Goal: Task Accomplishment & Management: Complete application form

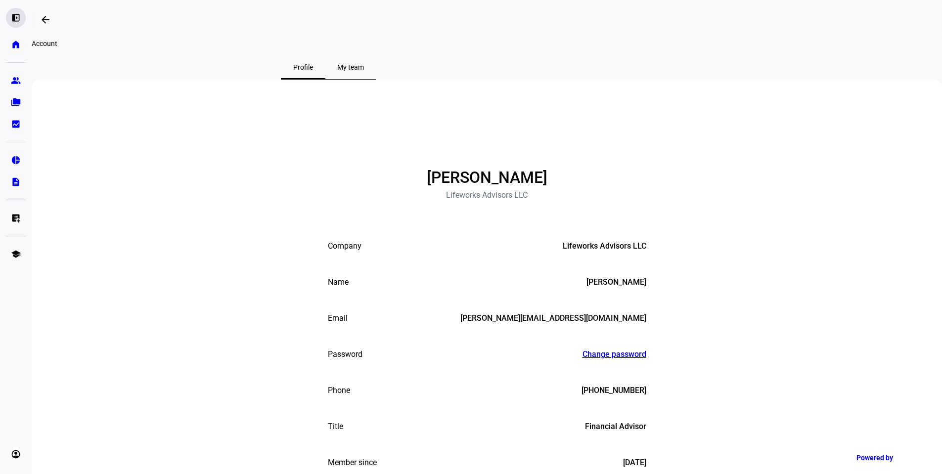
click at [15, 21] on eth-mat-symbol "left_panel_open" at bounding box center [16, 18] width 10 height 10
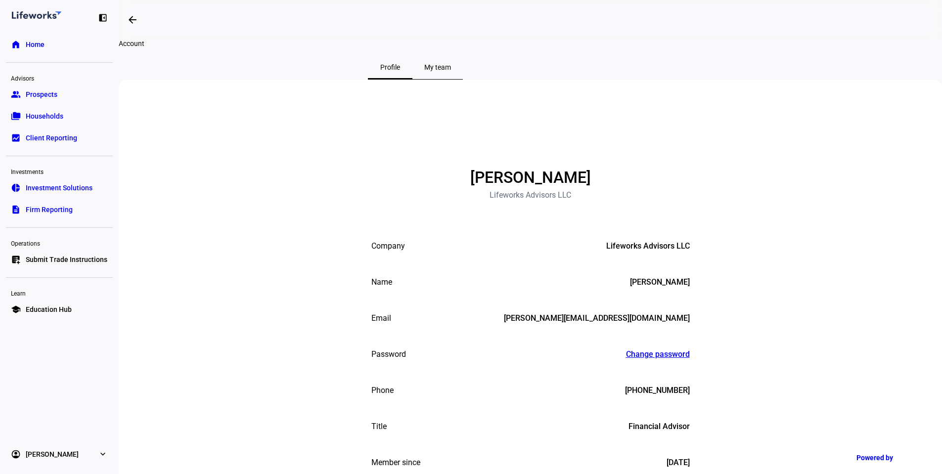
click at [15, 40] on eth-mat-symbol "home" at bounding box center [16, 45] width 10 height 10
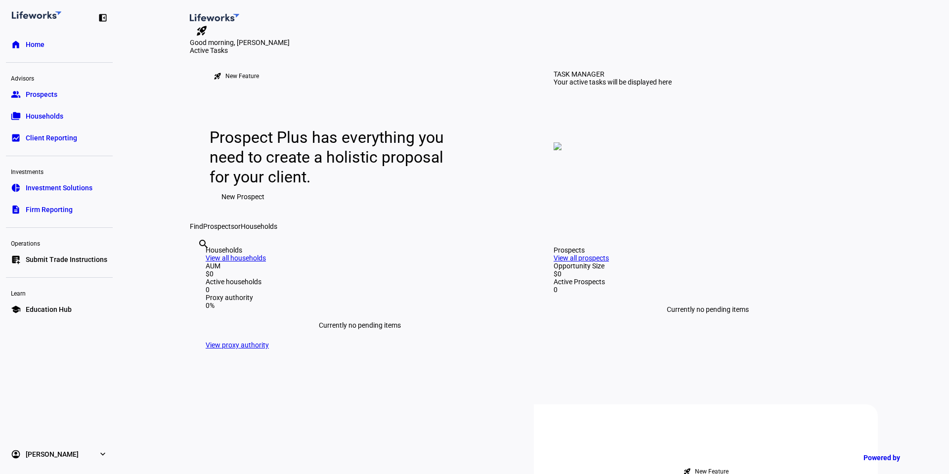
click at [237, 207] on span "New Prospect" at bounding box center [243, 197] width 43 height 20
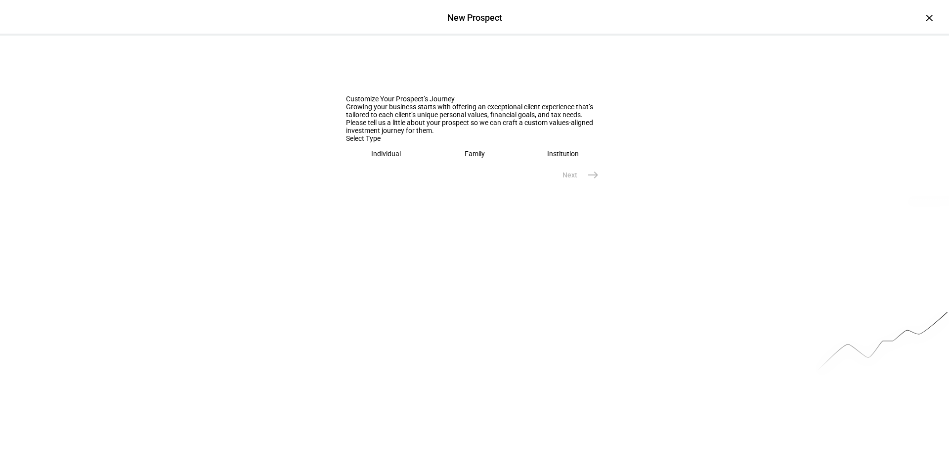
click at [465, 158] on div "Family" at bounding box center [475, 154] width 20 height 8
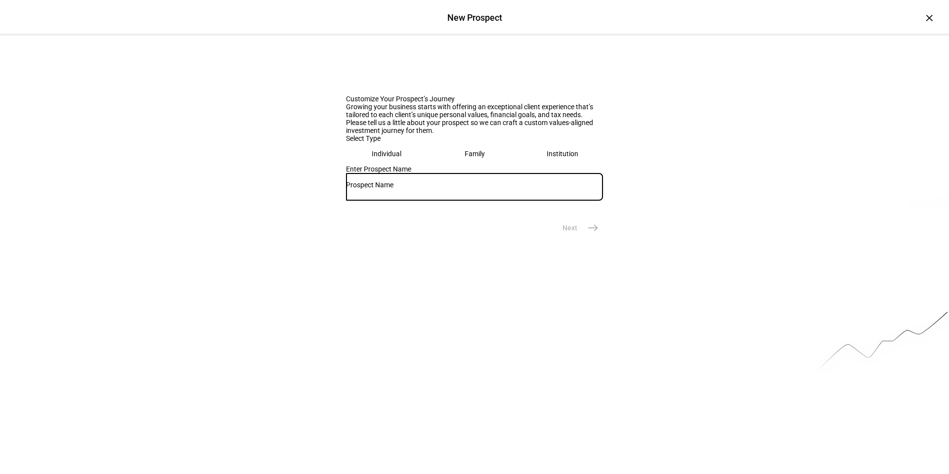
click at [421, 189] on input "text" at bounding box center [474, 185] width 257 height 8
type input "[PERSON_NAME]"
click at [595, 234] on mat-icon "east" at bounding box center [593, 228] width 12 height 12
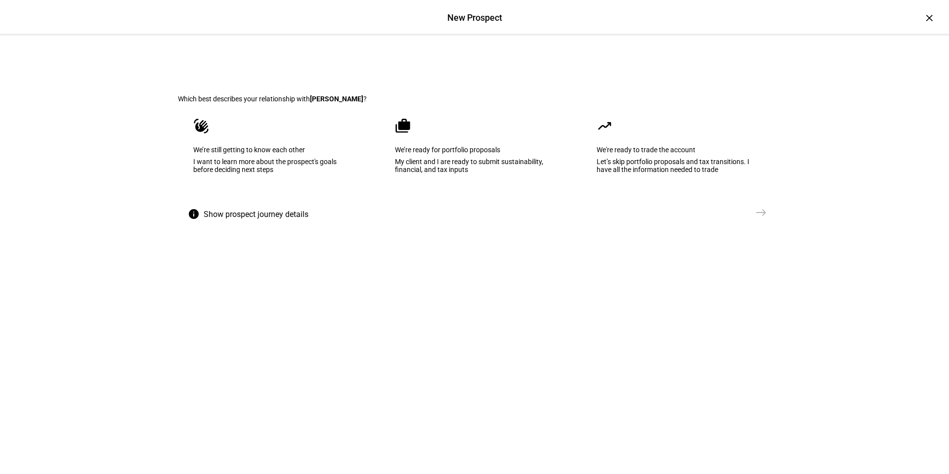
click at [503, 174] on div "My client and I are ready to submit sustainability, financial, and tax inputs" at bounding box center [474, 166] width 159 height 16
click at [765, 222] on span "east" at bounding box center [762, 213] width 20 height 20
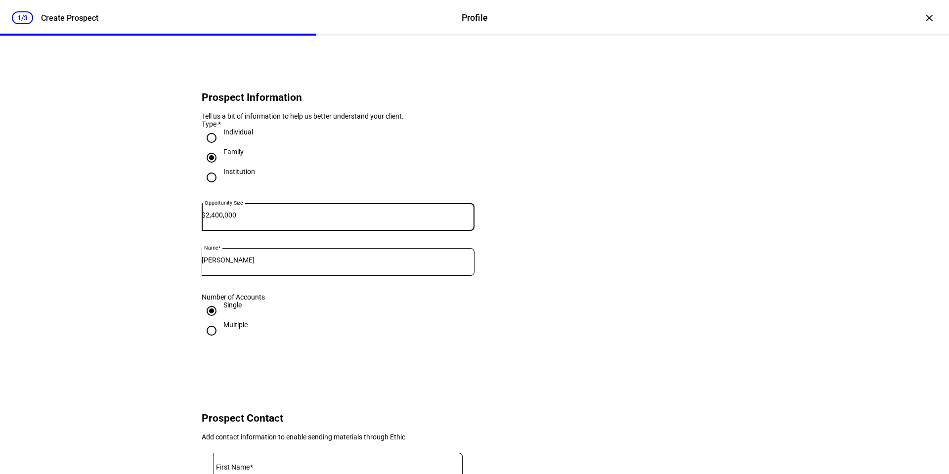
type input "2,400,000"
click at [532, 213] on eth-form-card "Prospect Information Tell us a bit of information to help us better understand …" at bounding box center [474, 211] width 593 height 305
click at [208, 341] on input "Multiple" at bounding box center [212, 331] width 20 height 20
radio input "true"
click at [210, 321] on input "Single" at bounding box center [212, 311] width 20 height 20
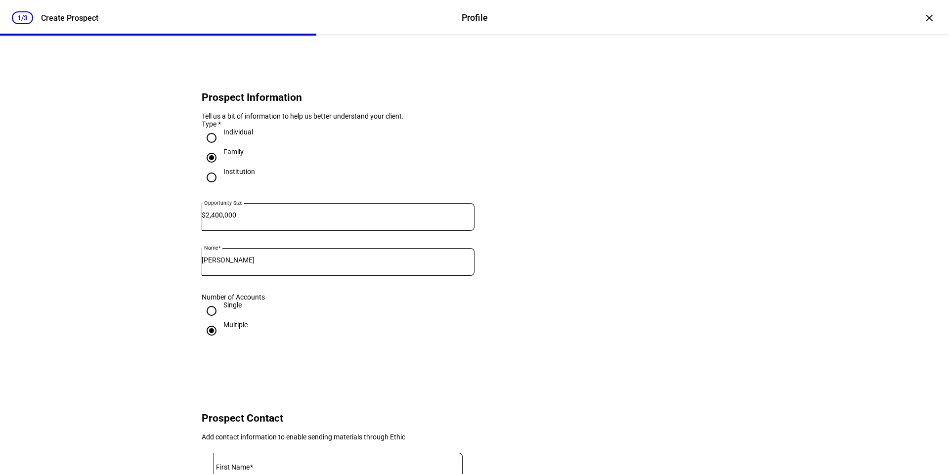
radio input "true"
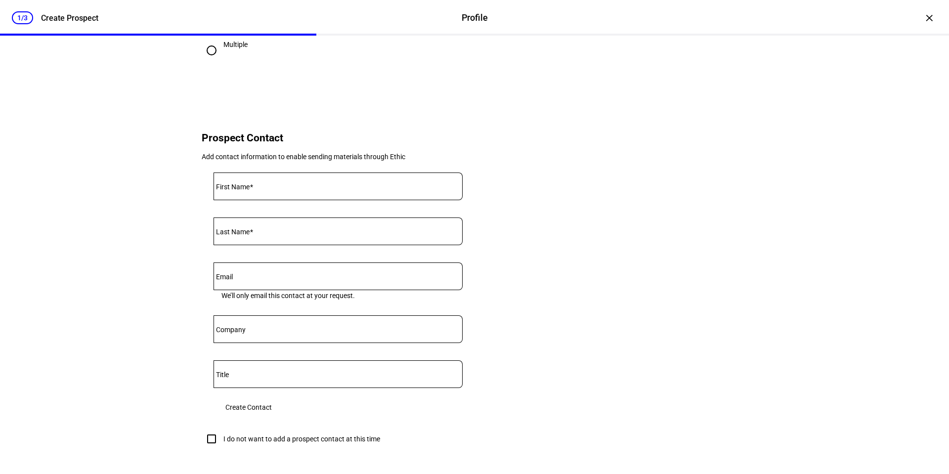
scroll to position [297, 0]
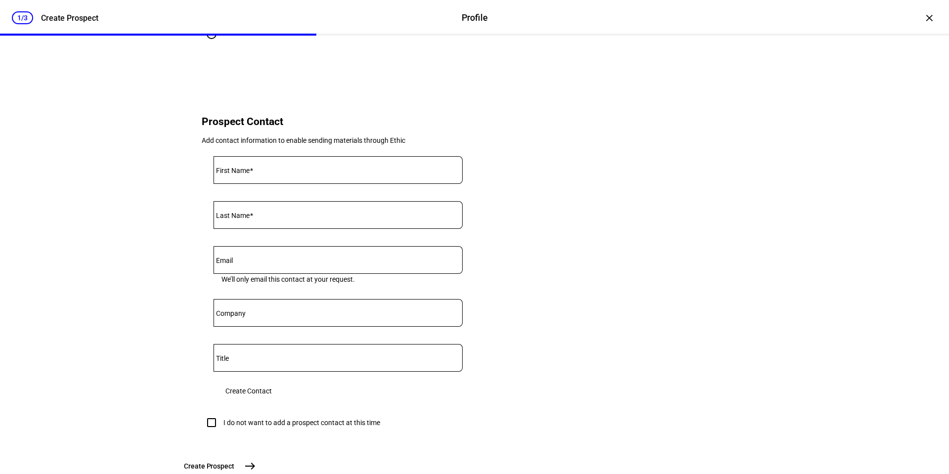
click at [262, 172] on input "First Name" at bounding box center [338, 168] width 249 height 8
type input "[PERSON_NAME]"
type input "Raveeendran"
type input "k"
click at [607, 414] on eth-form-card "Prospect Contact Add contact information to enable sending materials through Et…" at bounding box center [474, 270] width 593 height 373
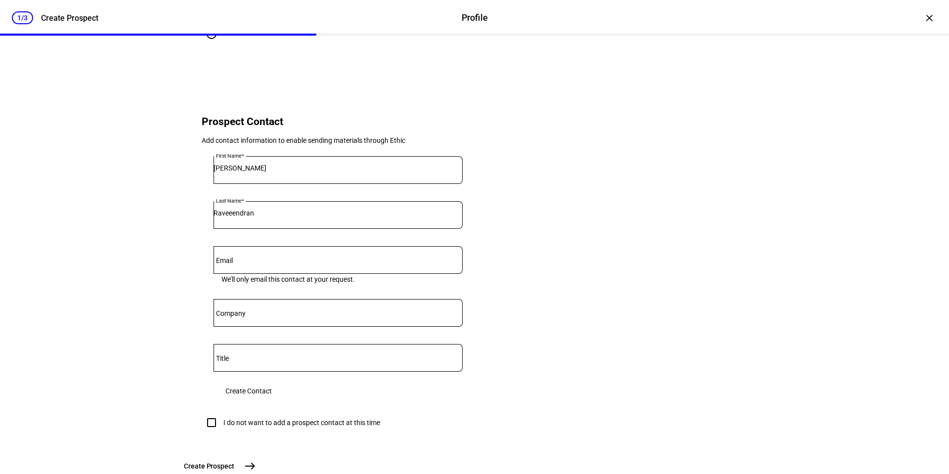
click at [272, 401] on span "Create Contact" at bounding box center [248, 391] width 46 height 20
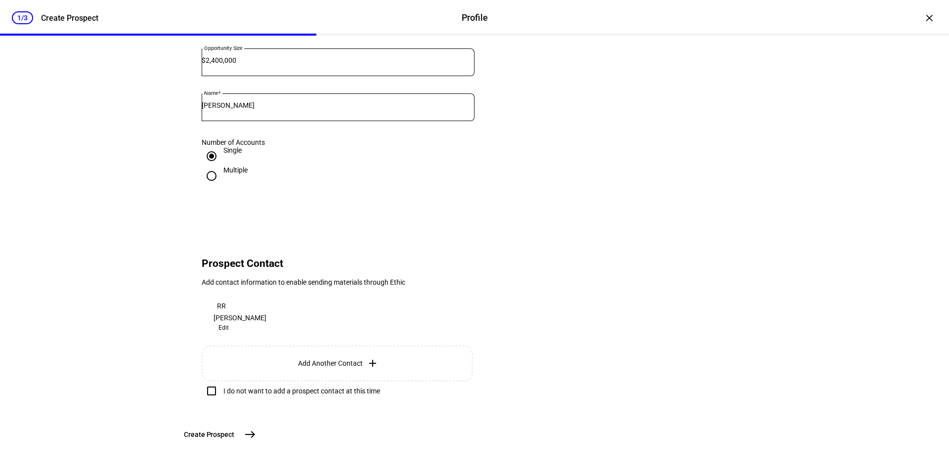
click at [268, 387] on div "I do not want to add a prospect contact at this time" at bounding box center [301, 391] width 157 height 8
click at [222, 381] on input "I do not want to add a prospect contact at this time" at bounding box center [212, 391] width 20 height 20
checkbox input "true"
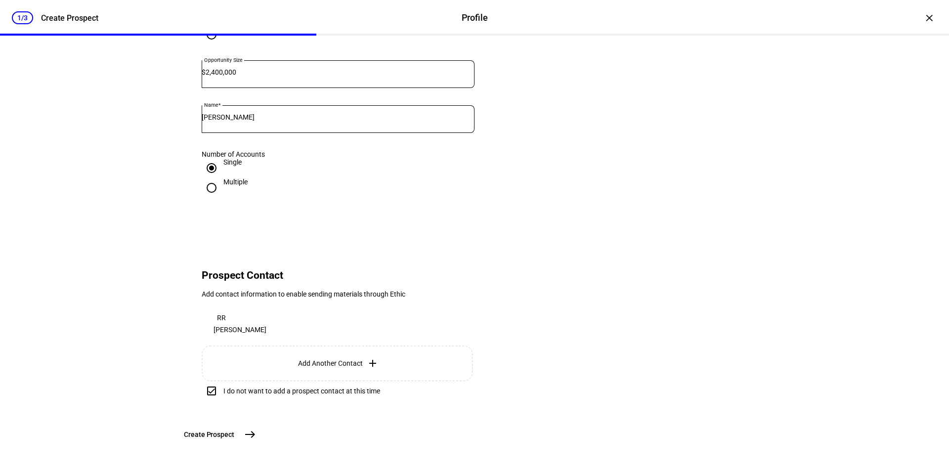
click at [260, 428] on span "east" at bounding box center [250, 435] width 20 height 20
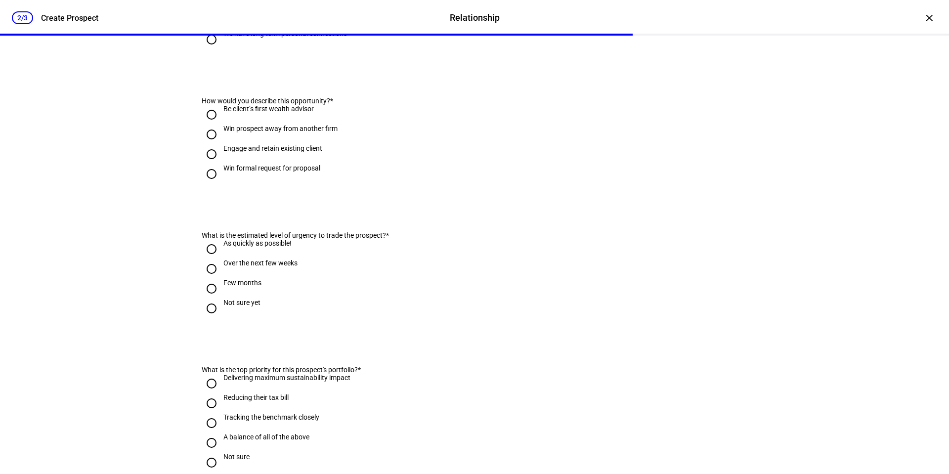
scroll to position [0, 0]
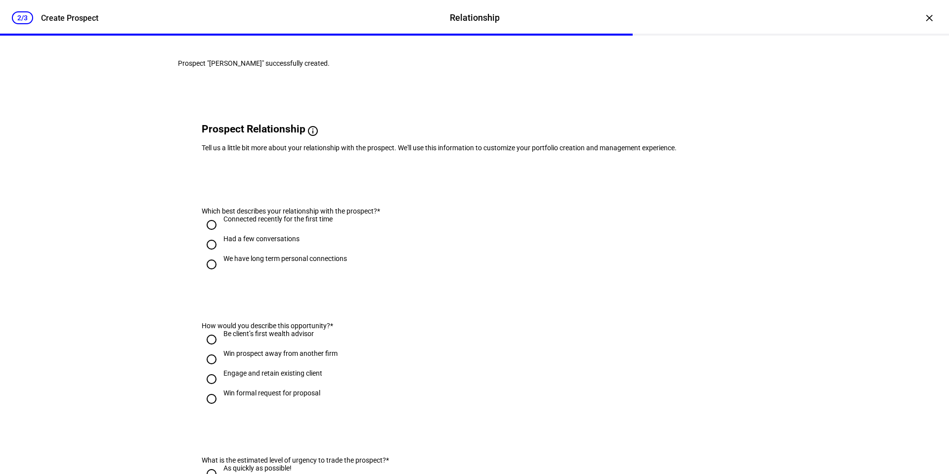
click at [207, 255] on input "Had a few conversations" at bounding box center [212, 245] width 20 height 20
radio input "true"
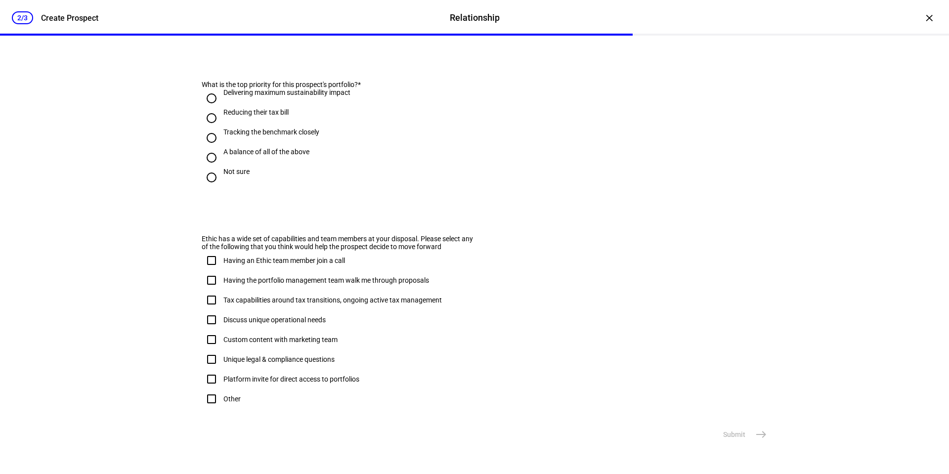
scroll to position [563, 0]
click at [212, 389] on input "Other" at bounding box center [212, 399] width 20 height 20
checkbox input "true"
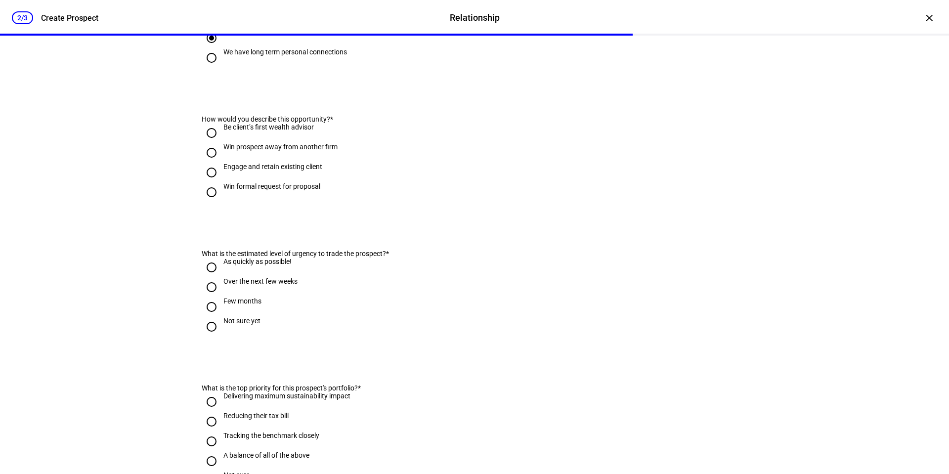
scroll to position [118, 0]
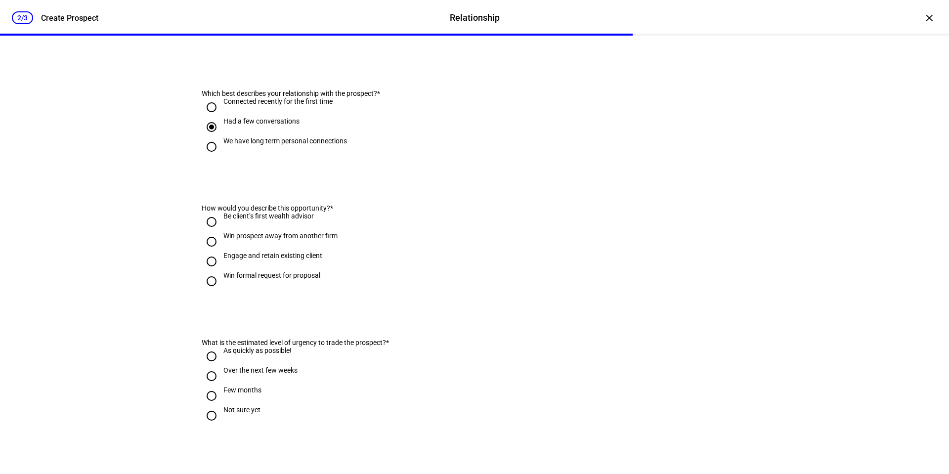
click at [204, 252] on input "Win prospect away from another firm" at bounding box center [212, 242] width 20 height 20
radio input "true"
click at [205, 271] on input "Engage and retain existing client" at bounding box center [212, 262] width 20 height 20
radio input "true"
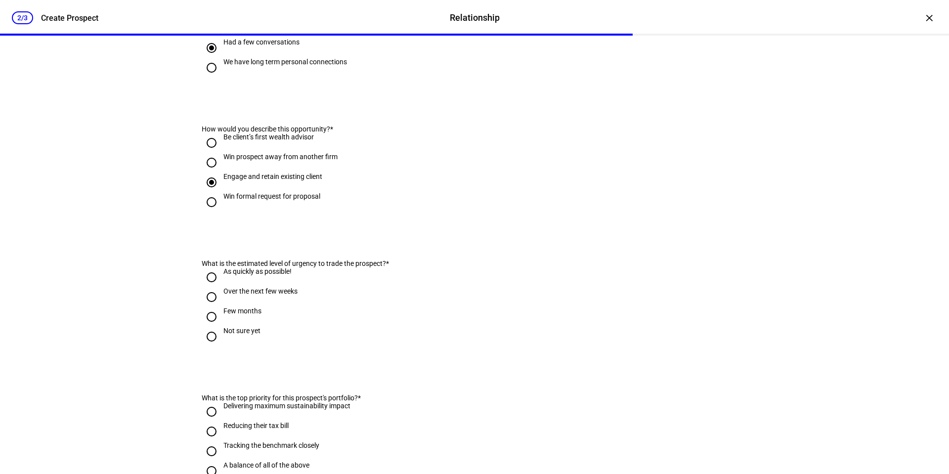
scroll to position [217, 0]
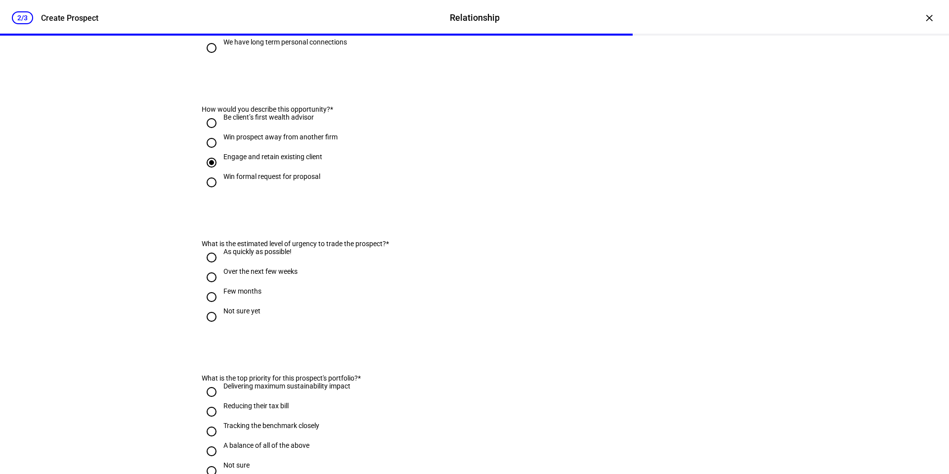
click at [209, 287] on input "Over the next few weeks" at bounding box center [212, 277] width 20 height 20
radio input "true"
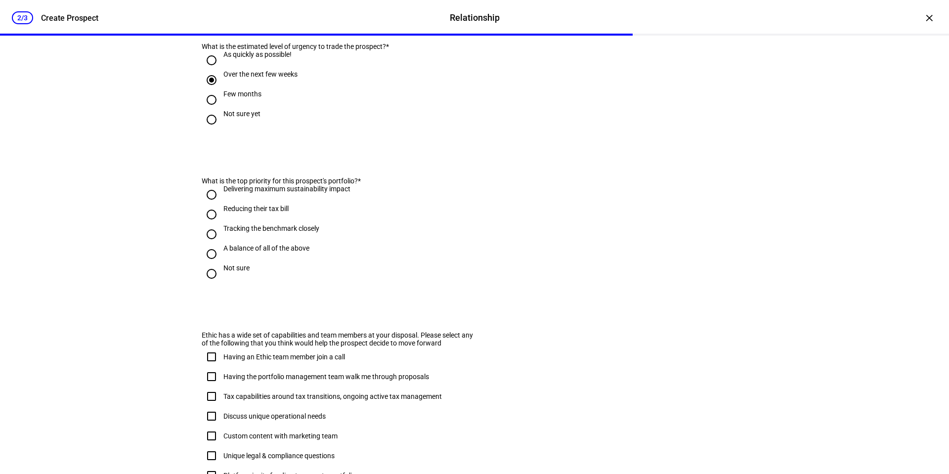
scroll to position [414, 0]
click at [207, 224] on input "Reducing their tax bill" at bounding box center [212, 214] width 20 height 20
radio input "true"
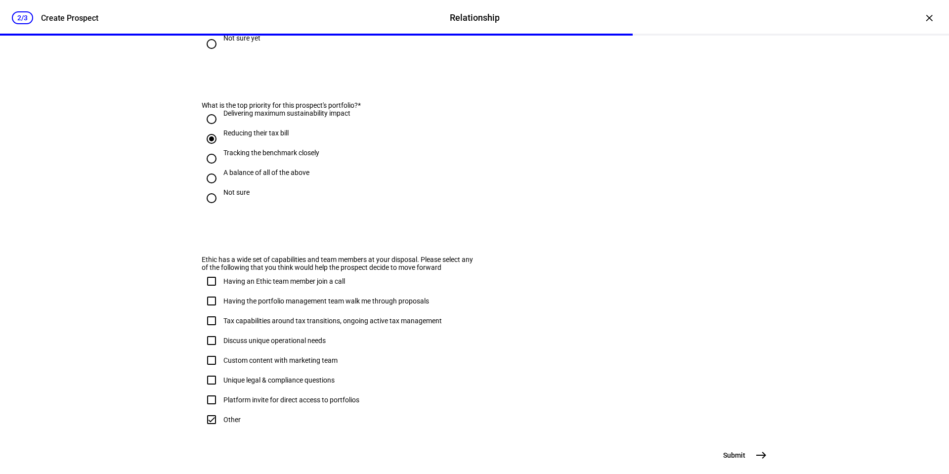
scroll to position [563, 0]
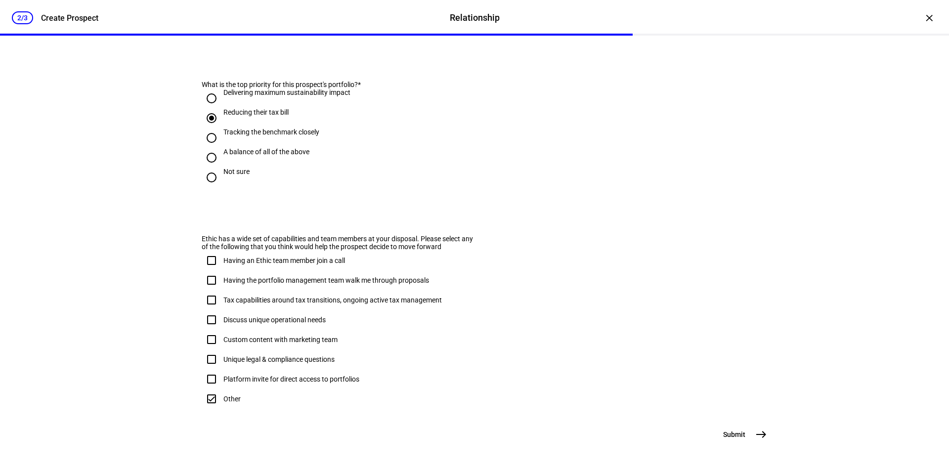
click at [208, 251] on input "Having an Ethic team member join a call" at bounding box center [212, 261] width 20 height 20
checkbox input "true"
click at [210, 270] on input "Having the portfolio management team walk me through proposals" at bounding box center [212, 280] width 20 height 20
checkbox input "true"
click at [210, 290] on input "Tax capabilities around tax transitions, ongoing active tax management" at bounding box center [212, 300] width 20 height 20
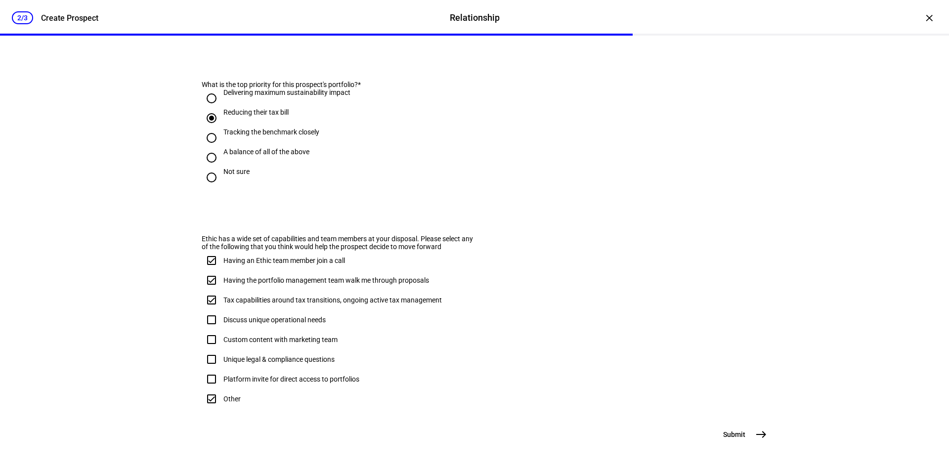
checkbox input "true"
click at [210, 389] on input "Other" at bounding box center [212, 399] width 20 height 20
checkbox input "false"
click at [759, 435] on mat-icon "east" at bounding box center [761, 435] width 12 height 12
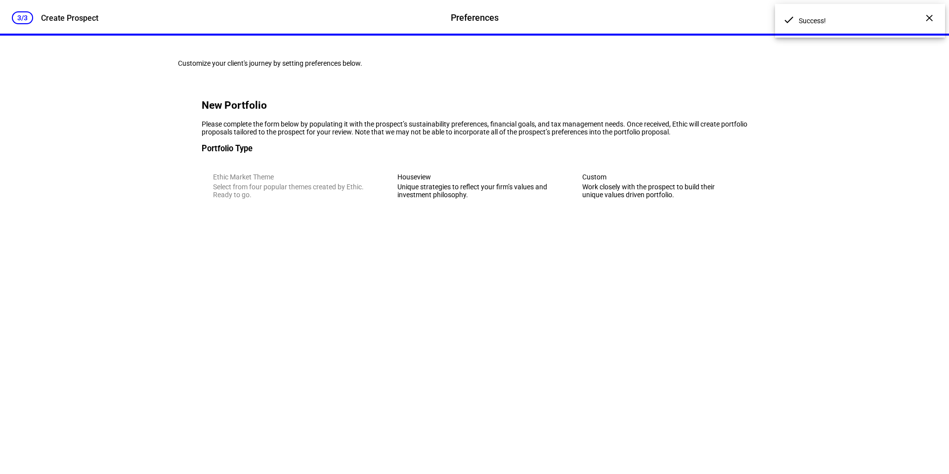
scroll to position [0, 0]
click at [922, 17] on div "×" at bounding box center [930, 18] width 16 height 16
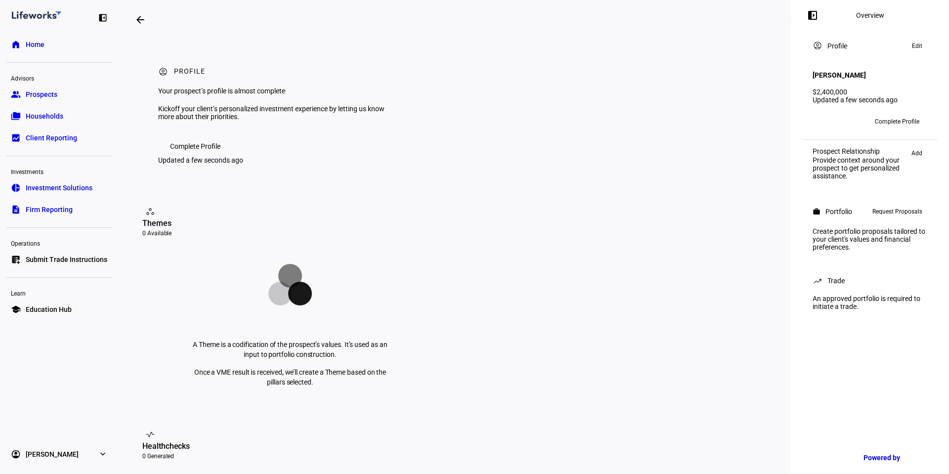
click at [889, 214] on span "Request Proposals" at bounding box center [898, 212] width 50 height 12
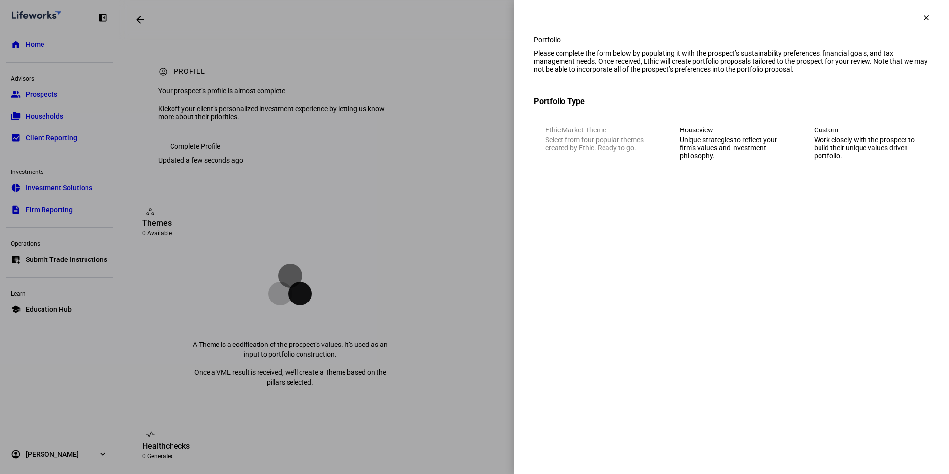
click at [736, 157] on div "Unique strategies to reflect your firm’s values and investment philosophy." at bounding box center [732, 148] width 104 height 24
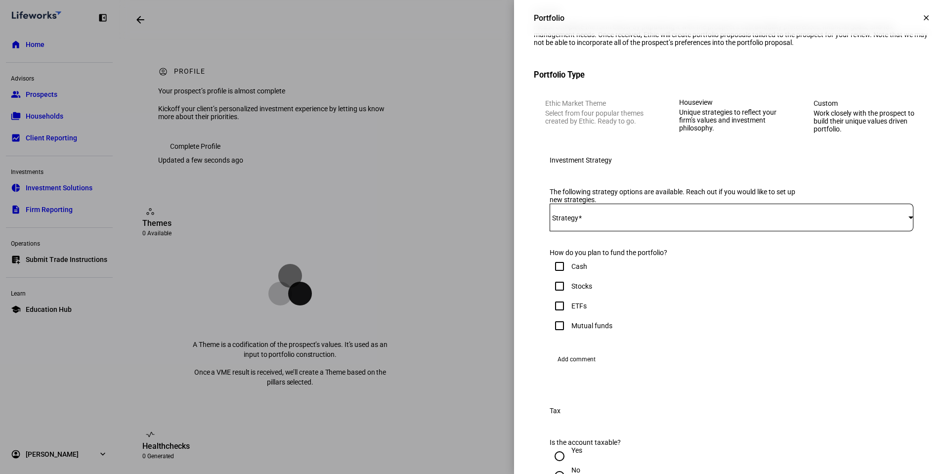
scroll to position [99, 0]
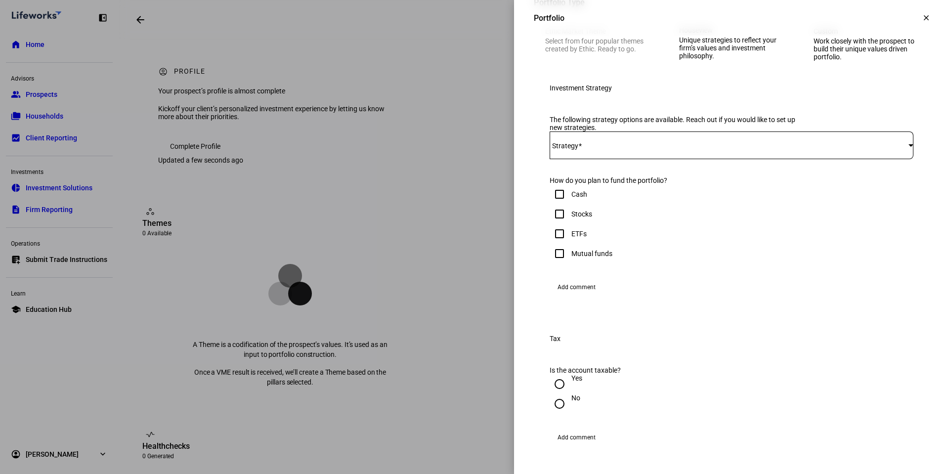
click at [773, 149] on span at bounding box center [729, 145] width 359 height 8
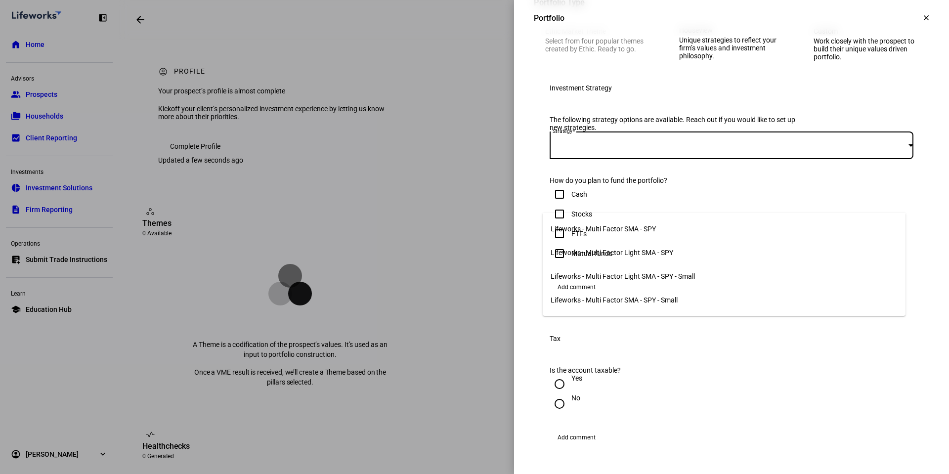
click at [650, 225] on span "Lifeworks - Multi Factor SMA - SPY" at bounding box center [603, 229] width 105 height 8
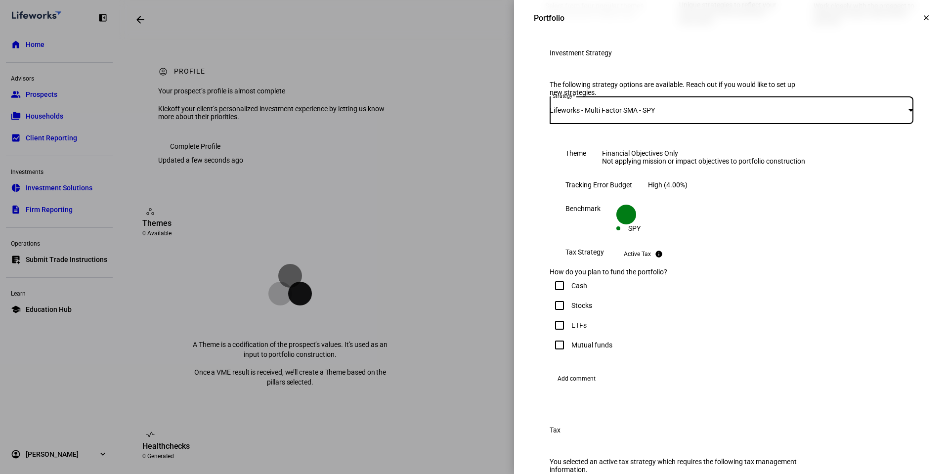
scroll to position [198, 0]
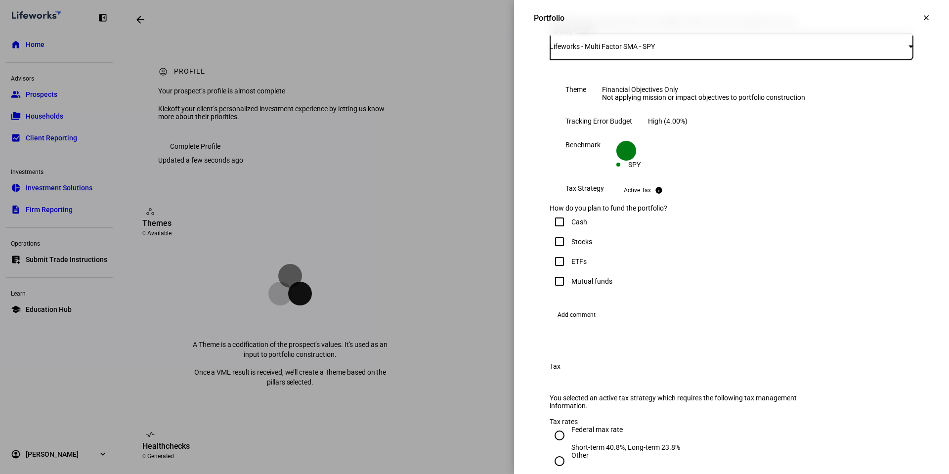
click at [552, 252] on input "Stocks" at bounding box center [560, 242] width 20 height 20
checkbox input "true"
click at [926, 204] on div "Portfolio Please complete the form below by populating it with the prospect’s s…" at bounding box center [731, 414] width 435 height 1152
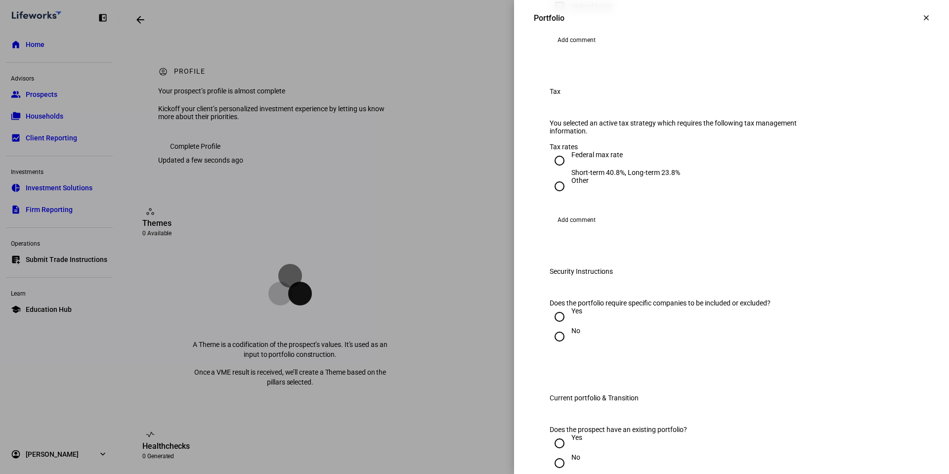
scroll to position [494, 0]
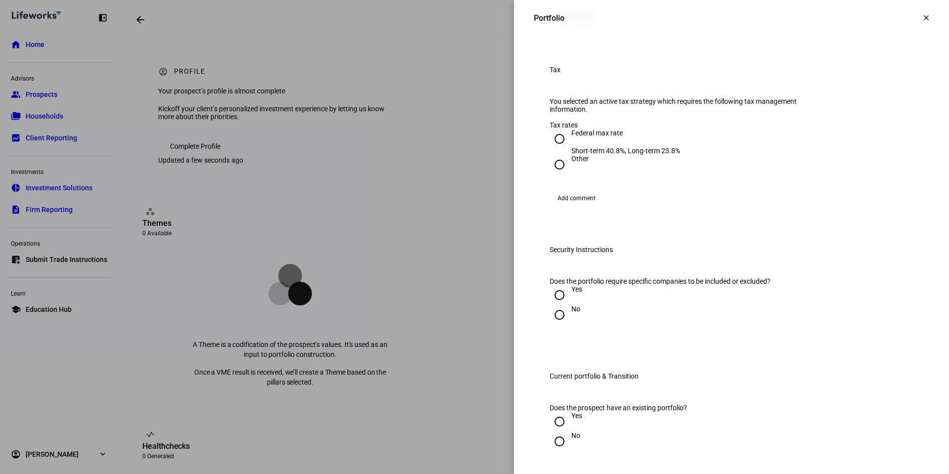
click at [551, 149] on input "Federal max rate Short-term 40.8%, Long-term 23.8%" at bounding box center [560, 139] width 20 height 20
radio input "true"
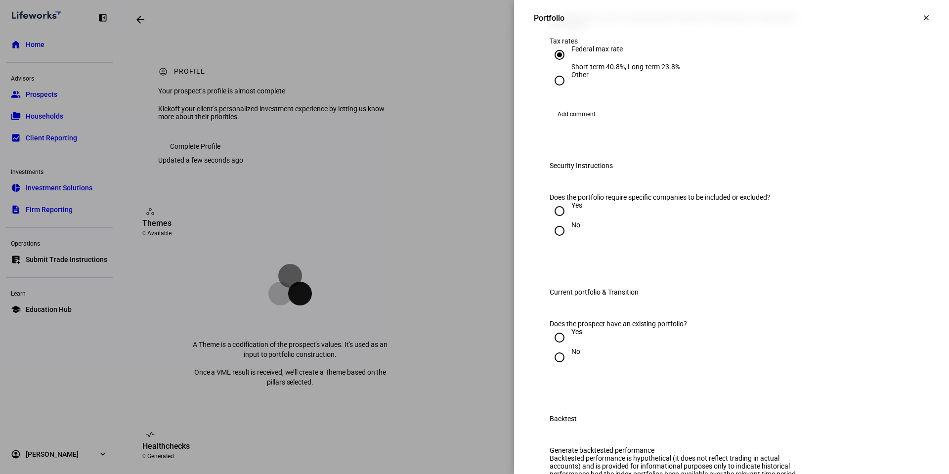
scroll to position [593, 0]
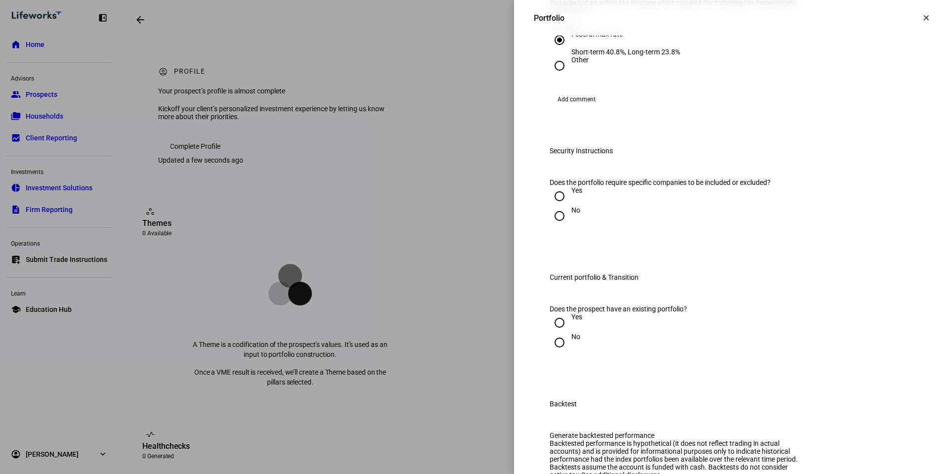
click at [554, 206] on input "Yes" at bounding box center [560, 196] width 20 height 20
radio input "true"
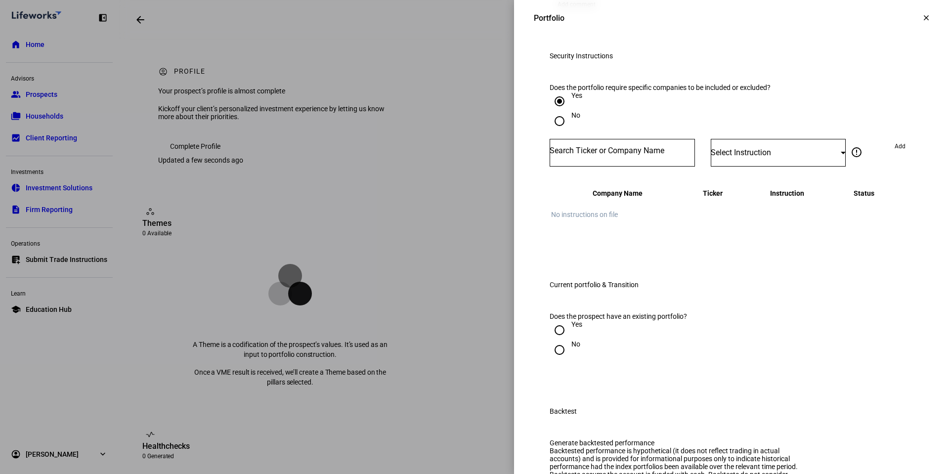
scroll to position [692, 0]
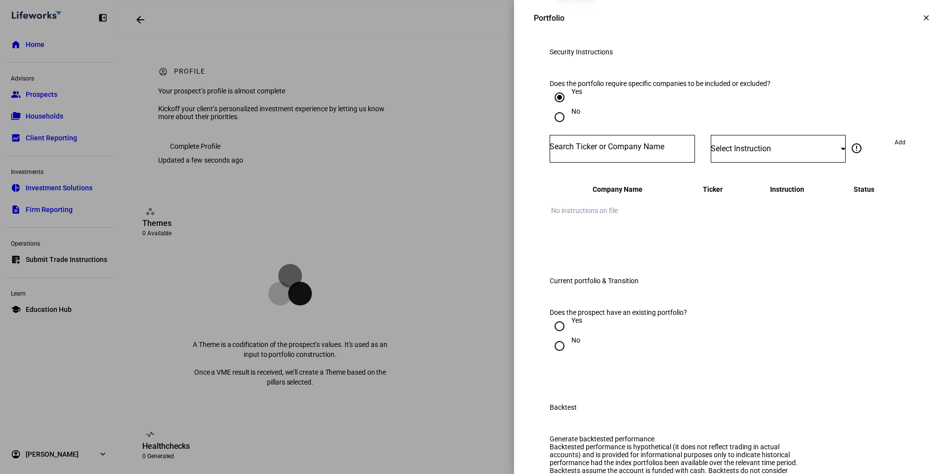
click at [827, 226] on td "No instructions on file" at bounding box center [732, 211] width 362 height 32
click at [550, 127] on input "No" at bounding box center [560, 117] width 20 height 20
radio input "true"
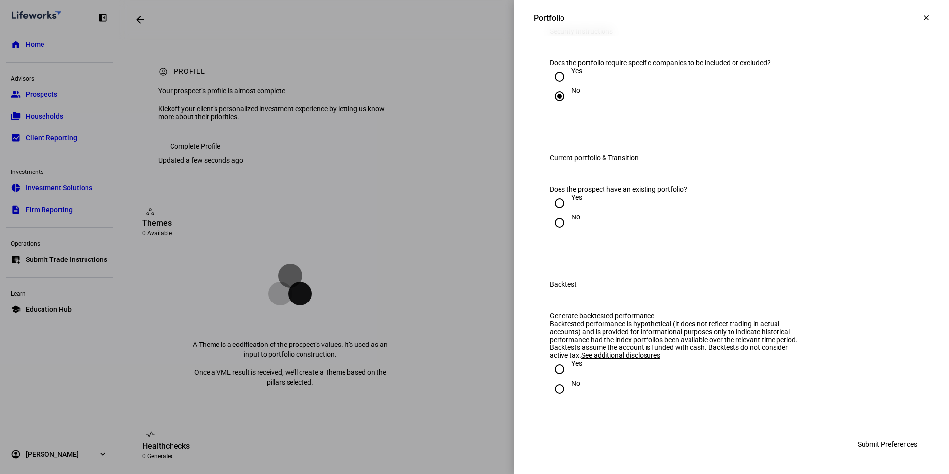
scroll to position [791, 0]
click at [552, 213] on input "Yes" at bounding box center [560, 203] width 20 height 20
radio input "true"
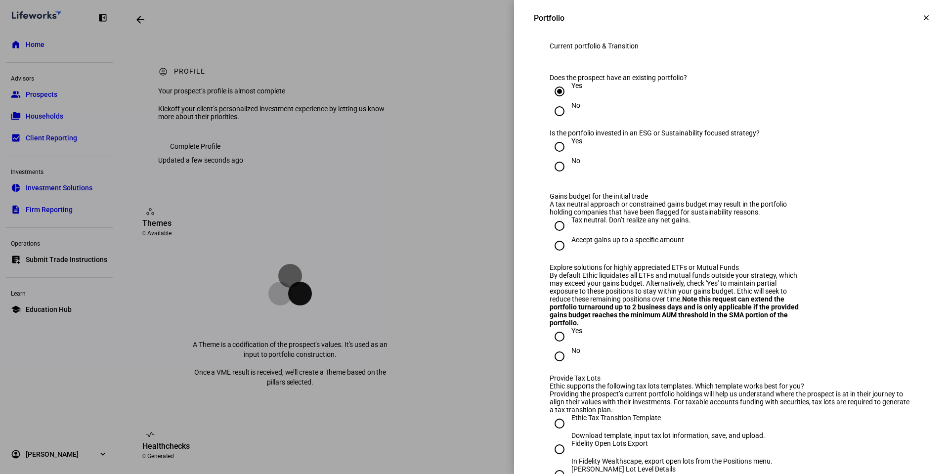
scroll to position [841, 0]
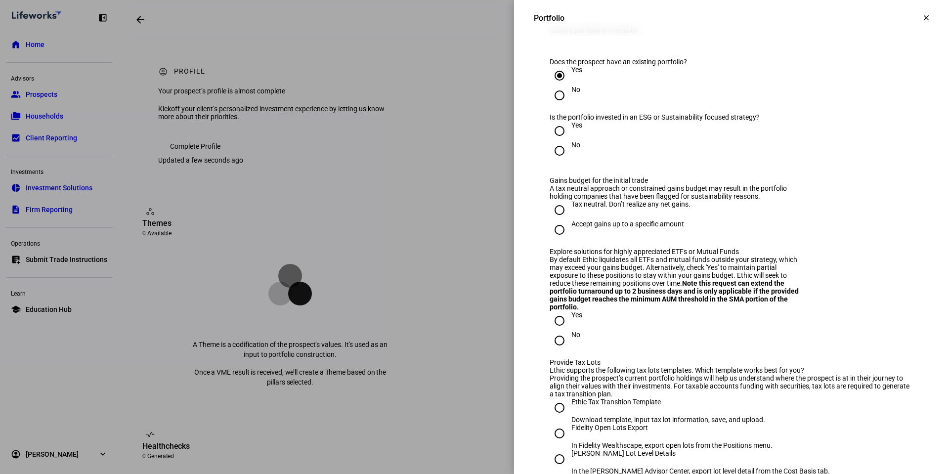
click at [557, 161] on input "No" at bounding box center [560, 151] width 20 height 20
radio input "true"
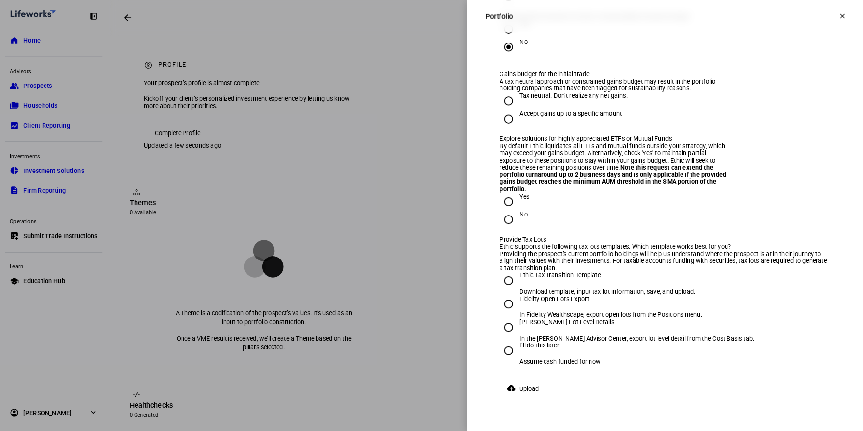
scroll to position [939, 0]
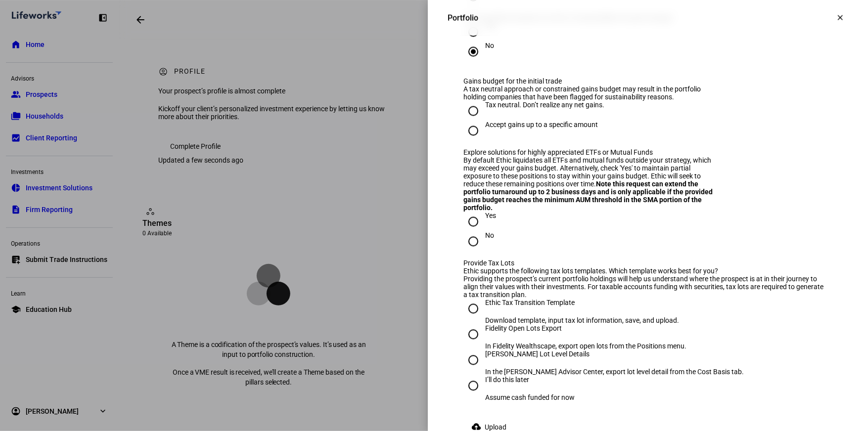
click at [465, 121] on input "Tax neutral. Don’t realize any net gains." at bounding box center [473, 111] width 20 height 20
radio input "true"
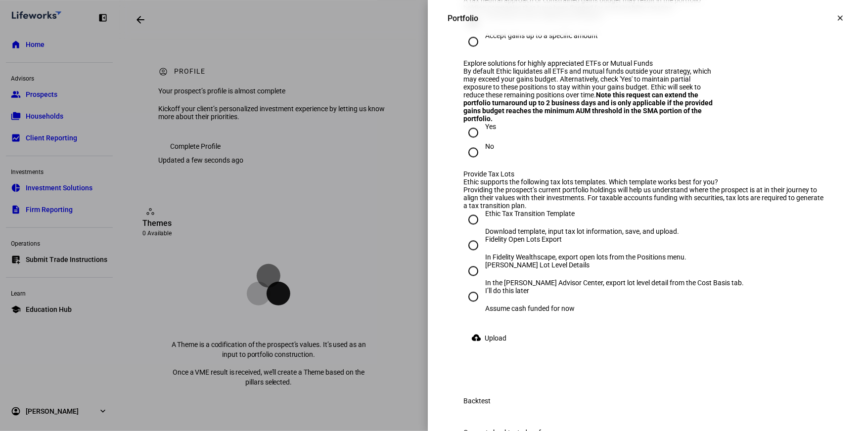
scroll to position [1074, 0]
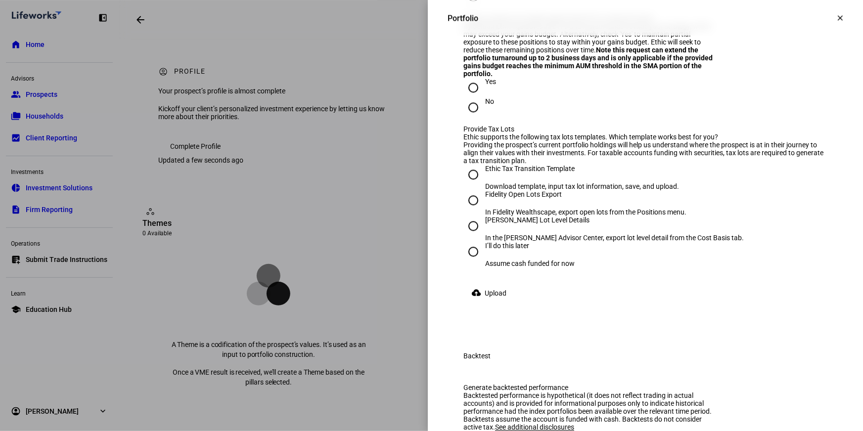
click at [471, 117] on input "No" at bounding box center [473, 107] width 20 height 20
radio input "true"
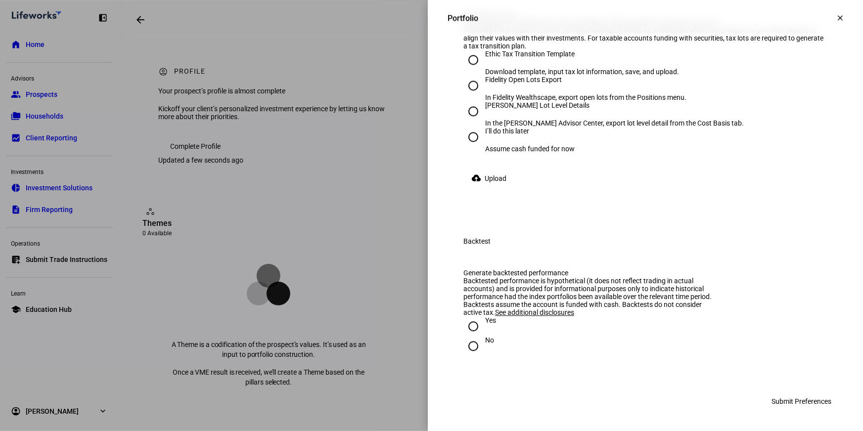
scroll to position [1209, 0]
click at [464, 70] on input "Ethic Tax Transition Template Download template, input tax lot information, sav…" at bounding box center [473, 60] width 20 height 20
radio input "true"
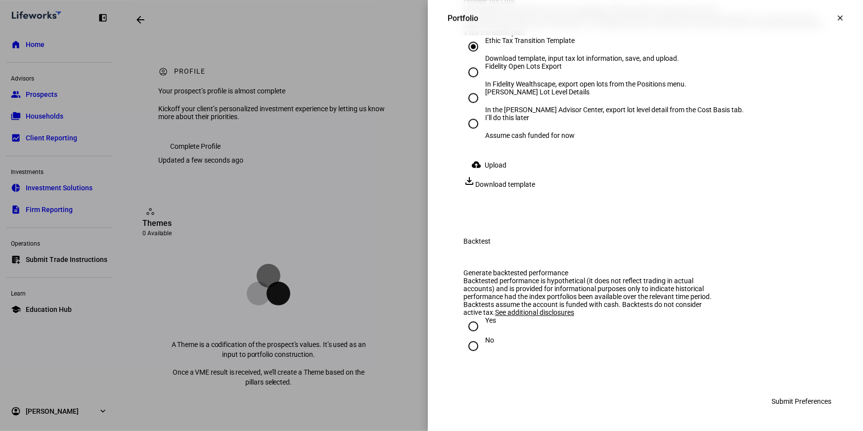
click at [535, 188] on span "Download template" at bounding box center [505, 184] width 60 height 8
click at [467, 348] on input "No" at bounding box center [473, 346] width 20 height 20
radio input "true"
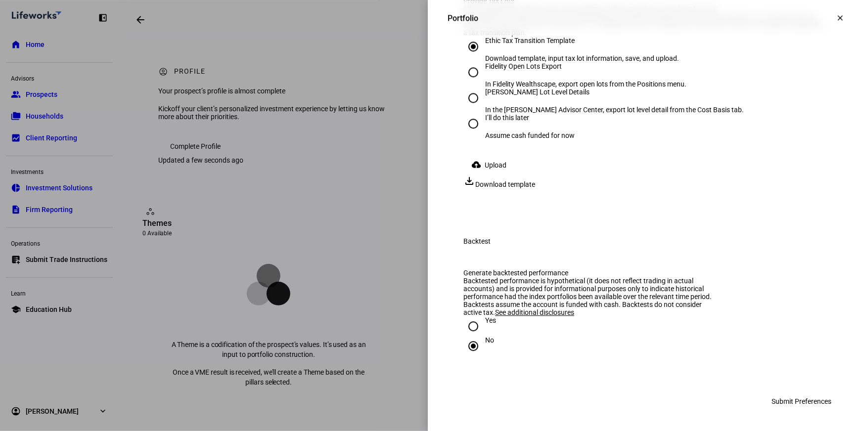
click at [465, 330] on input "Yes" at bounding box center [473, 326] width 20 height 20
radio input "true"
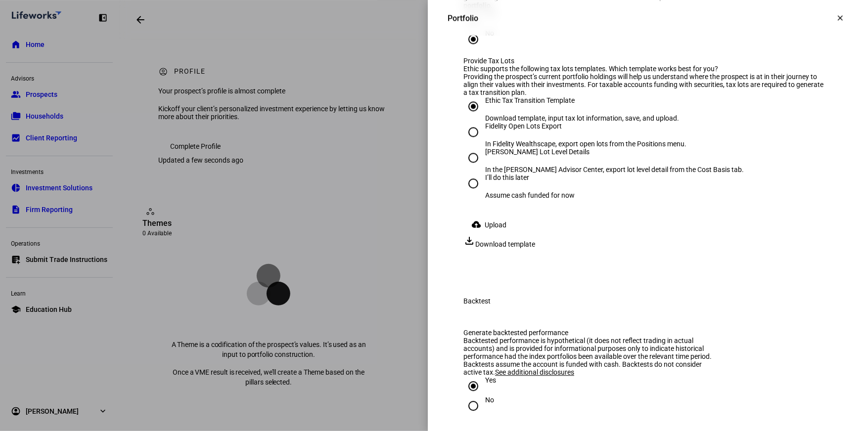
scroll to position [1258, 0]
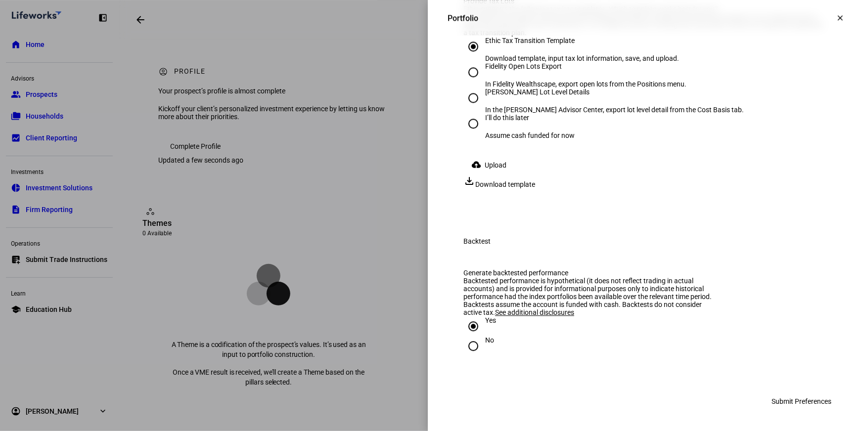
click at [464, 133] on input "I’ll do this later Assume cash funded for now" at bounding box center [473, 124] width 20 height 20
radio input "true"
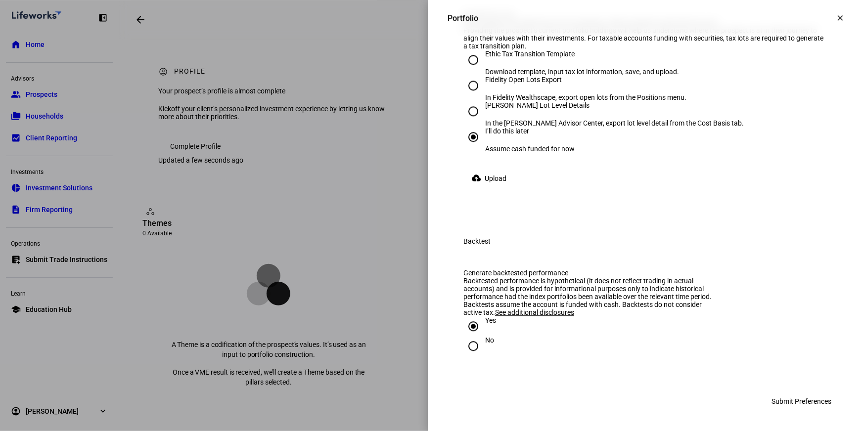
click at [763, 127] on div "Provide Tax Lots Ethic supports the following tax lots templates. Which templat…" at bounding box center [645, 103] width 364 height 187
click at [790, 400] on span "Submit Preferences" at bounding box center [801, 402] width 60 height 20
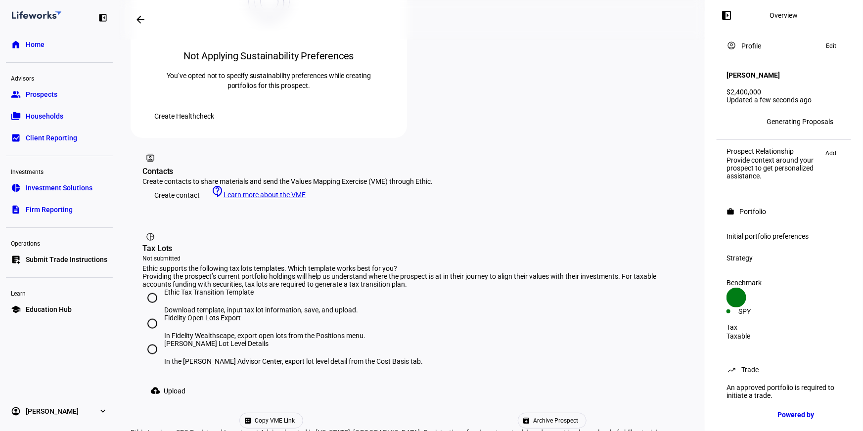
scroll to position [503, 0]
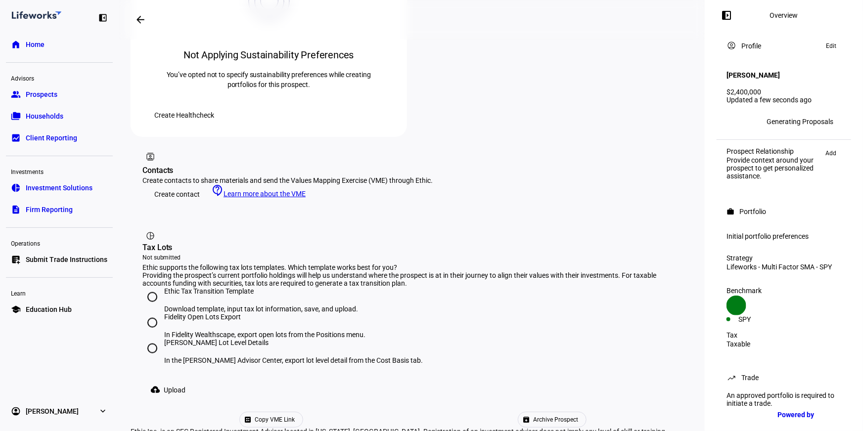
click at [148, 287] on input "Ethic Tax Transition Template Download template, input tax lot information, sav…" at bounding box center [152, 297] width 20 height 20
radio input "true"
